Goal: Task Accomplishment & Management: Use online tool/utility

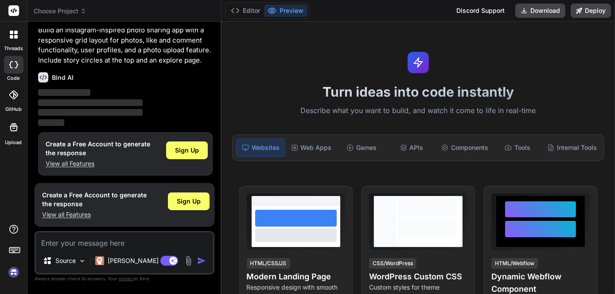
click at [13, 78] on label "code" at bounding box center [14, 78] width 12 height 8
click at [16, 62] on icon at bounding box center [13, 64] width 9 height 7
type textarea "x"
click at [15, 95] on icon at bounding box center [13, 94] width 9 height 9
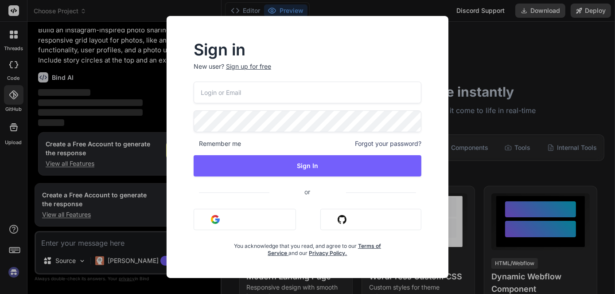
click at [498, 54] on div "Sign in New user? Sign up for free Remember me Forgot your password? Sign In or…" at bounding box center [307, 147] width 615 height 294
